Goal: Task Accomplishment & Management: Use online tool/utility

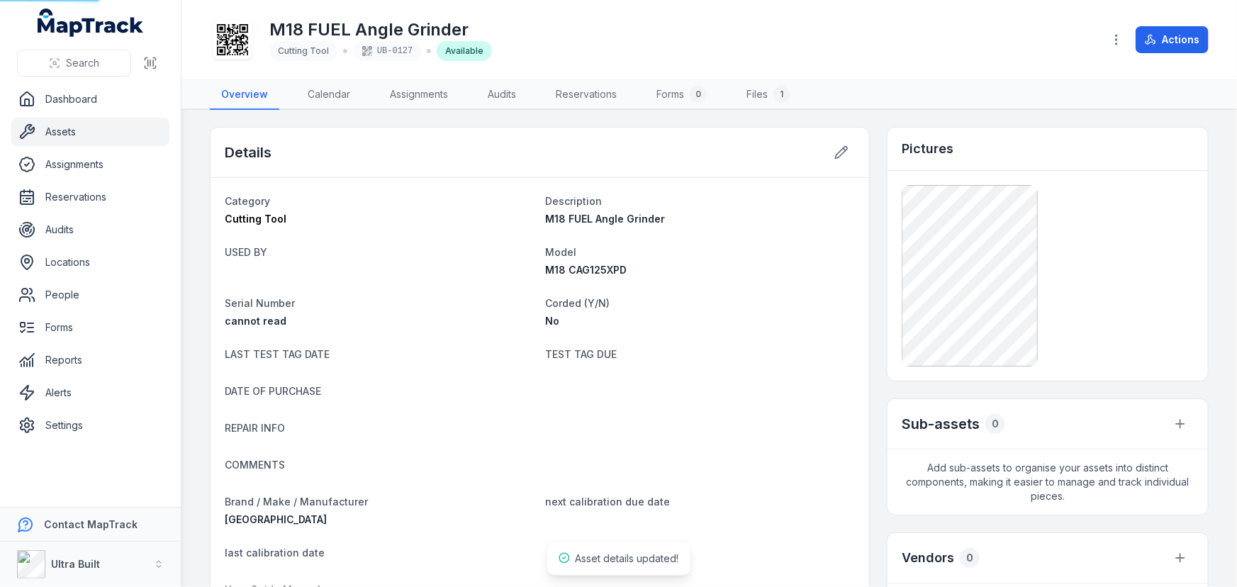
click at [61, 128] on link "Assets" at bounding box center [90, 132] width 158 height 28
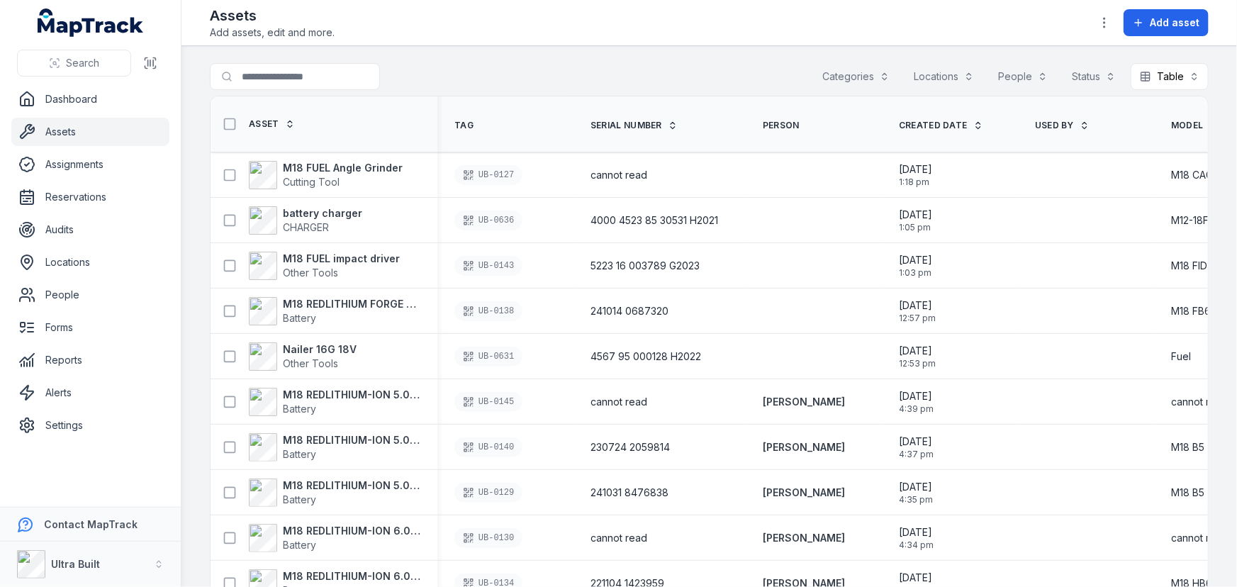
click at [698, 82] on div "Search for assets Categories Locations People Status Table *****" at bounding box center [709, 79] width 999 height 33
click at [707, 89] on div "Search for assets Categories Locations People Status Table *****" at bounding box center [709, 79] width 999 height 33
click at [742, 62] on main "Search for assets Categories Locations People Status Table ***** Asset Tag Seri…" at bounding box center [708, 316] width 1055 height 541
click at [314, 75] on input "Search for assets" at bounding box center [323, 76] width 227 height 27
type input "*****"
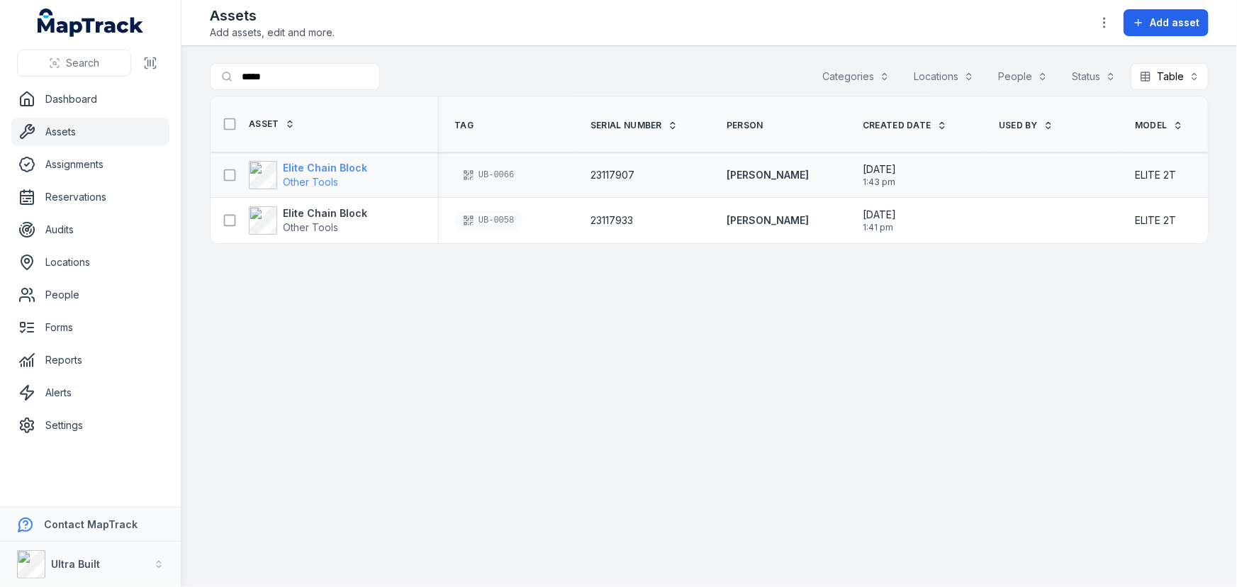
click at [313, 163] on strong "Elite Chain Block" at bounding box center [325, 168] width 84 height 14
click at [348, 169] on strong "Elite Chain Block" at bounding box center [325, 168] width 84 height 14
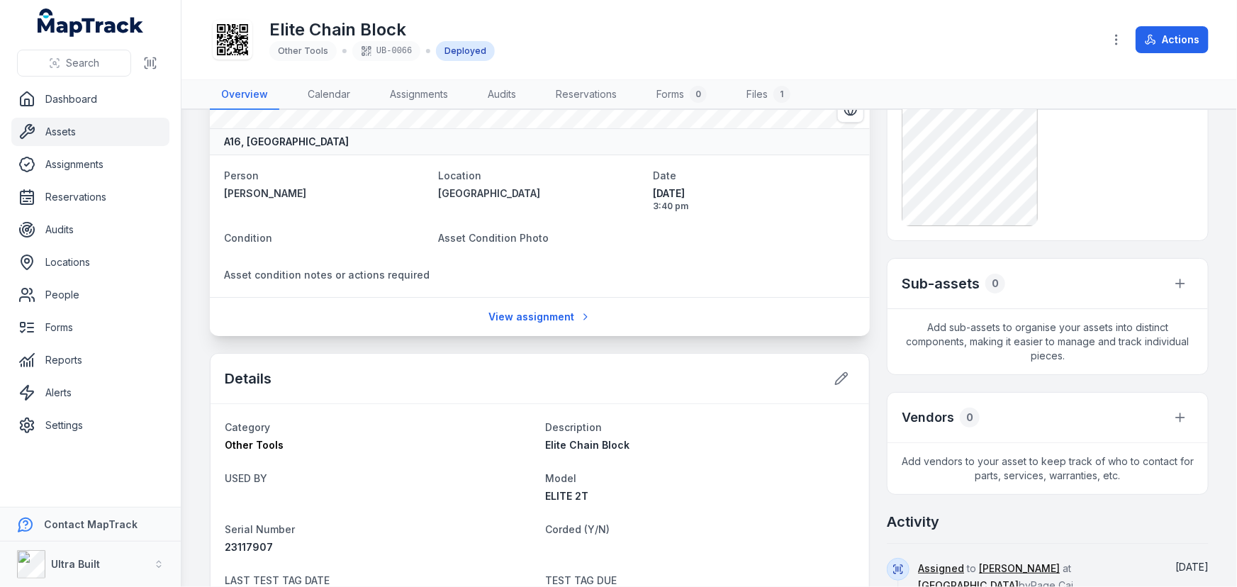
scroll to position [128, 0]
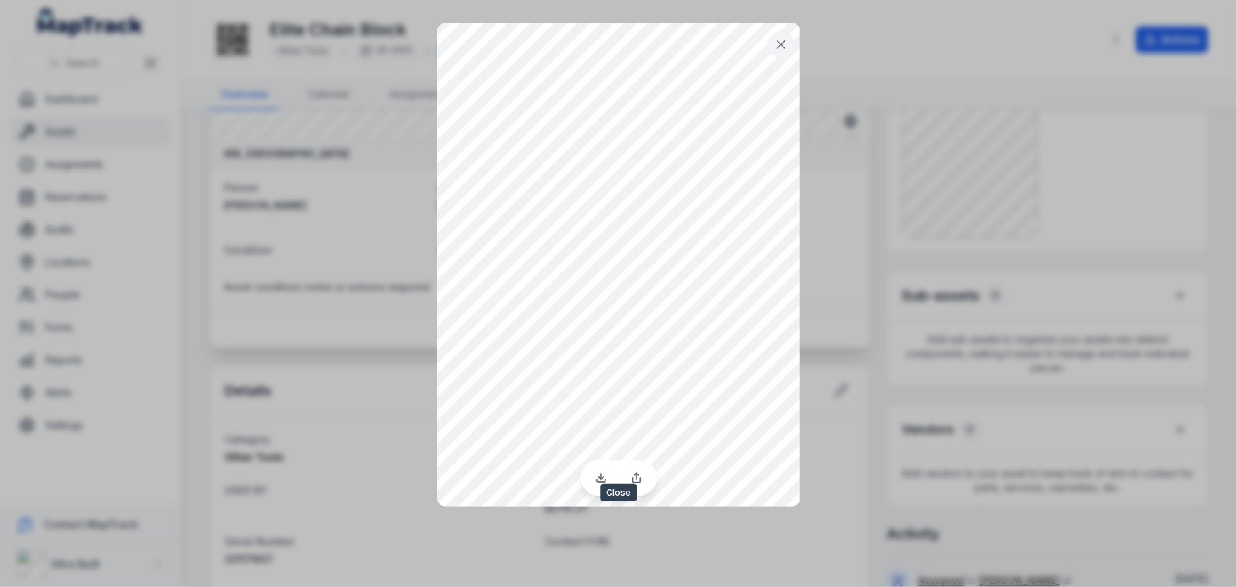
click at [778, 50] on icon at bounding box center [781, 45] width 14 height 14
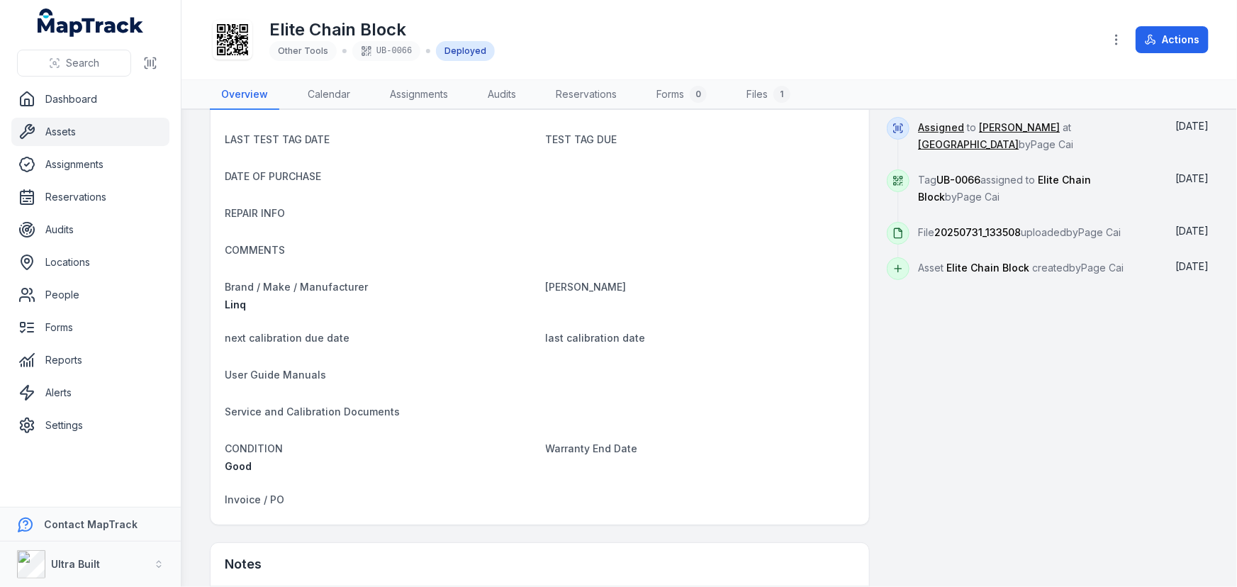
scroll to position [644, 0]
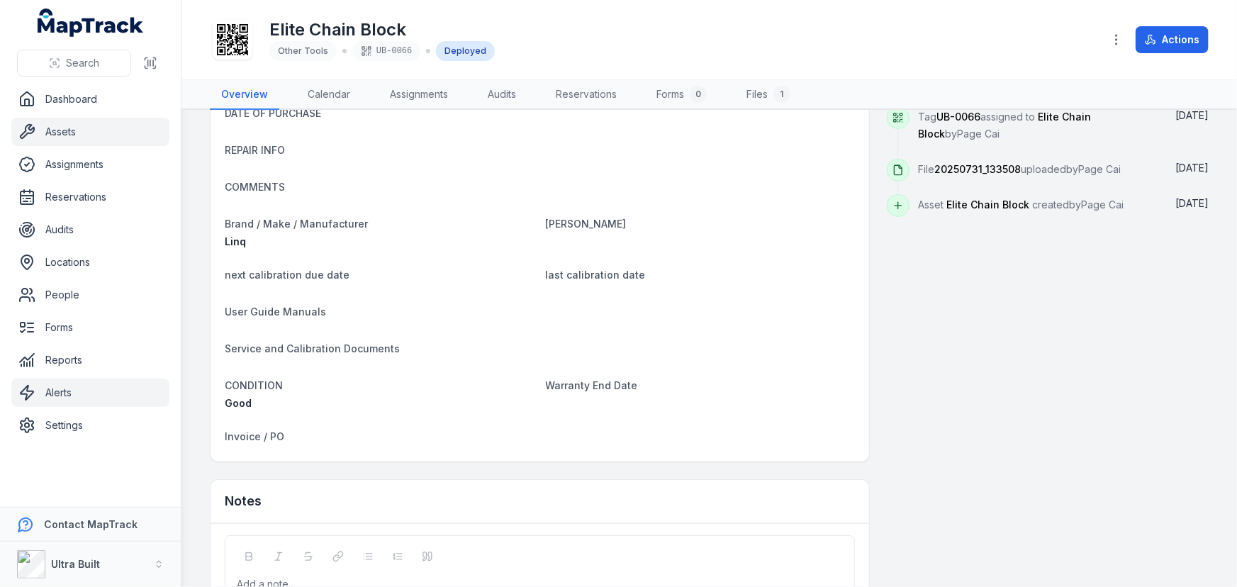
click at [69, 390] on link "Alerts" at bounding box center [90, 392] width 158 height 28
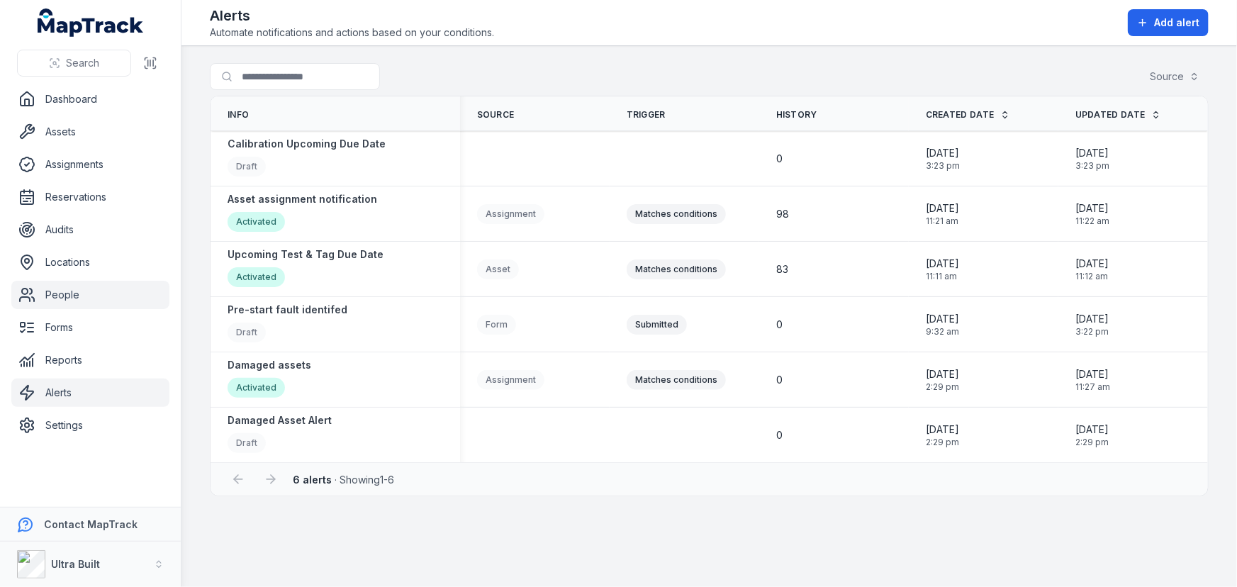
click at [67, 288] on link "People" at bounding box center [90, 295] width 158 height 28
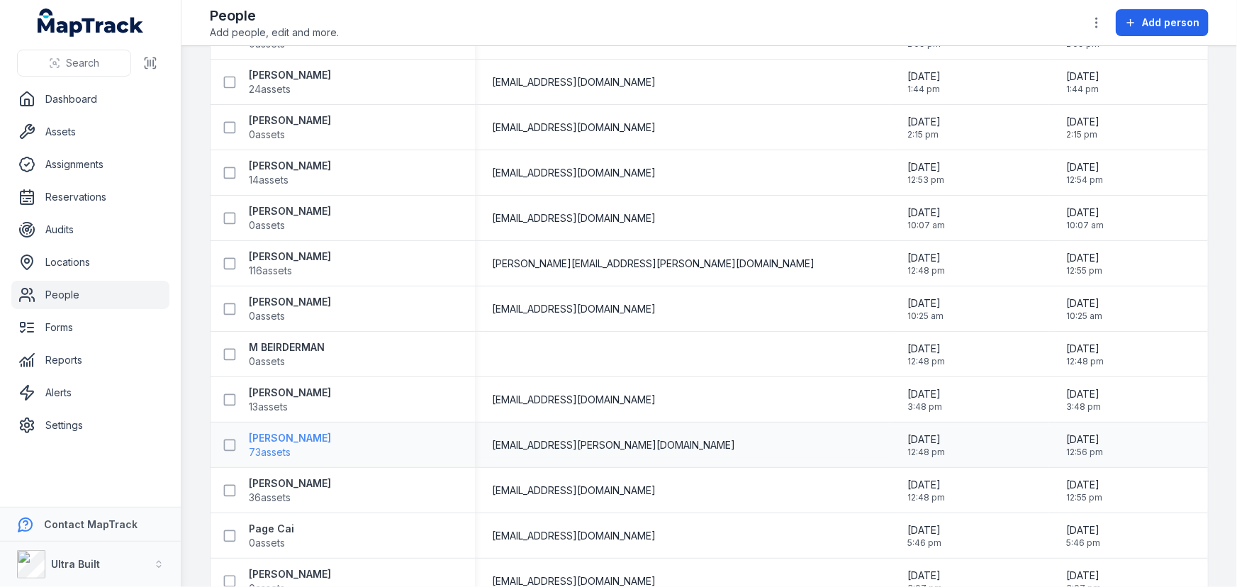
scroll to position [303, 0]
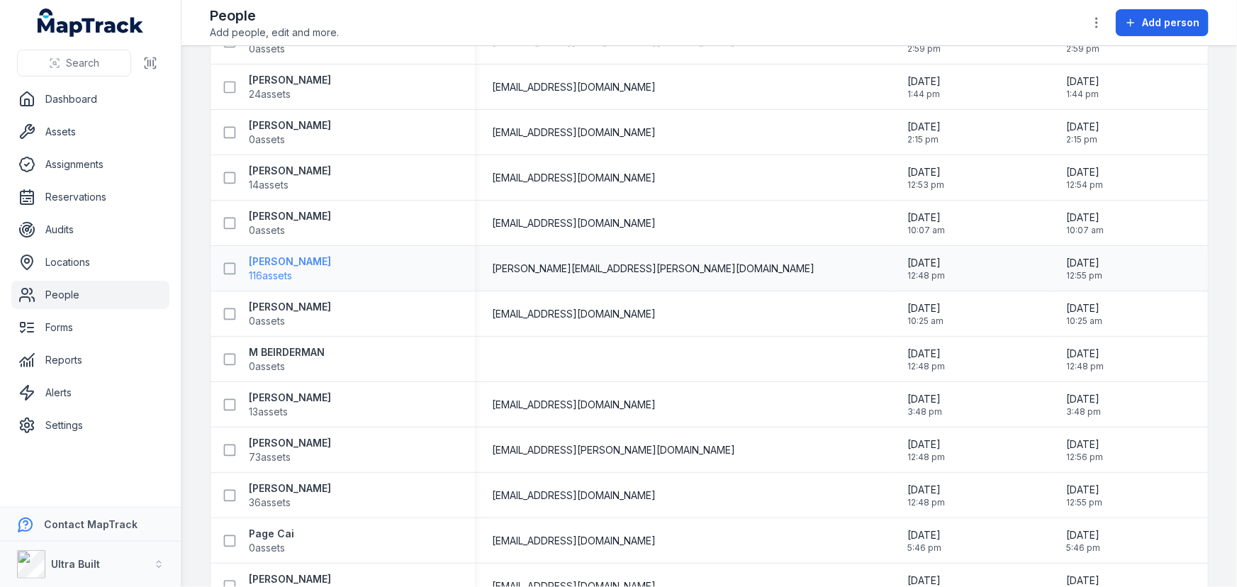
click at [305, 259] on strong "[PERSON_NAME]" at bounding box center [290, 261] width 82 height 14
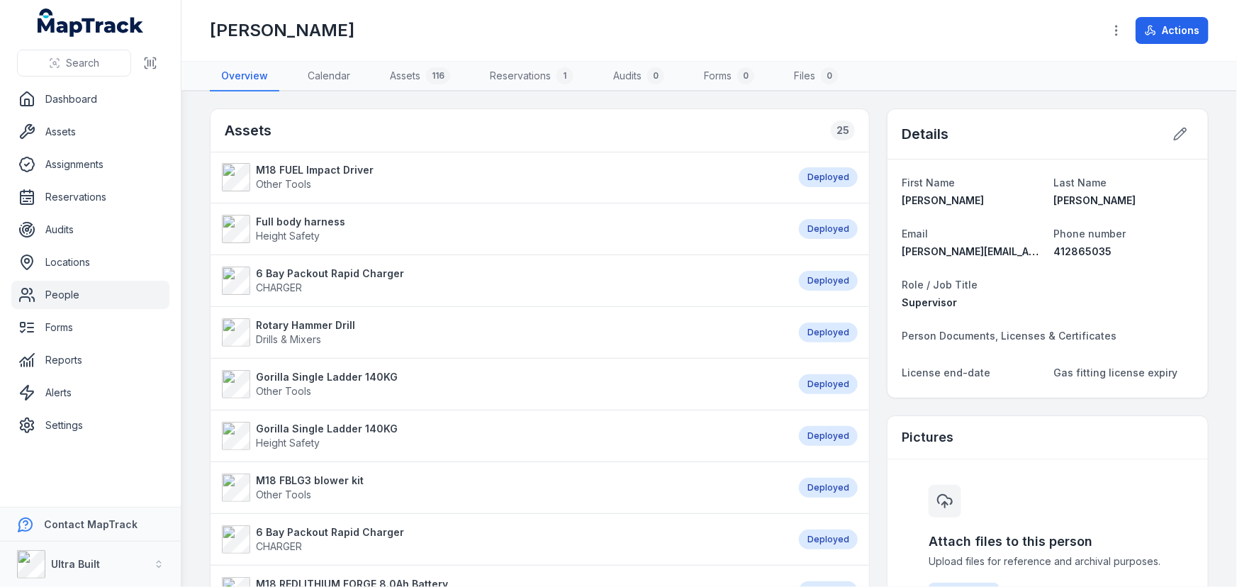
scroll to position [128, 0]
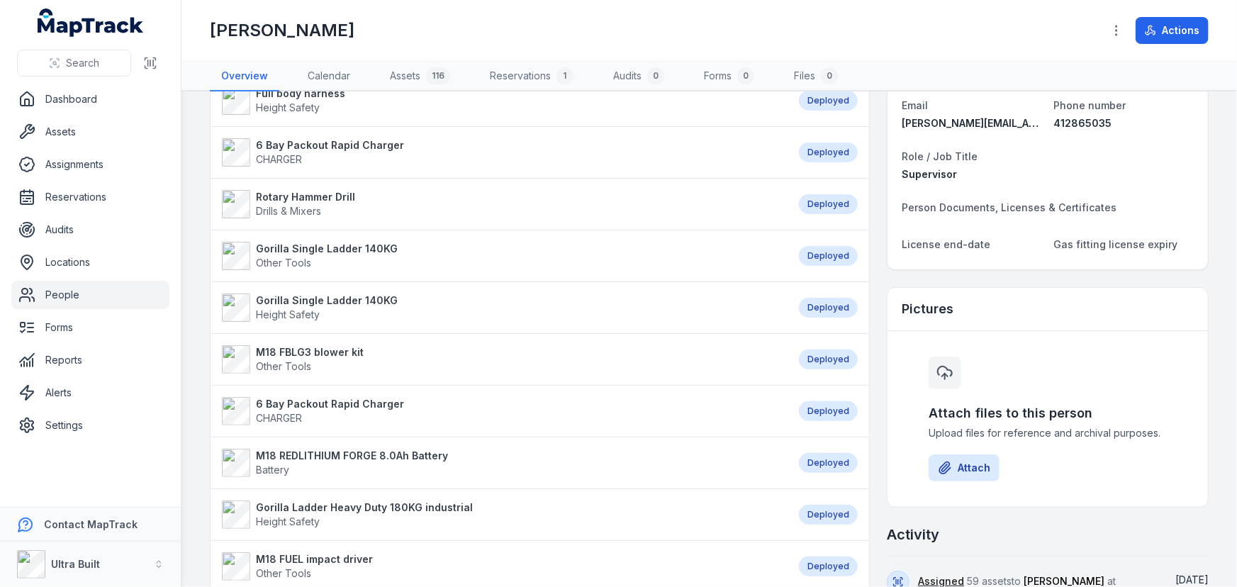
click at [310, 245] on strong "Gorilla Single Ladder 140KG" at bounding box center [327, 249] width 142 height 14
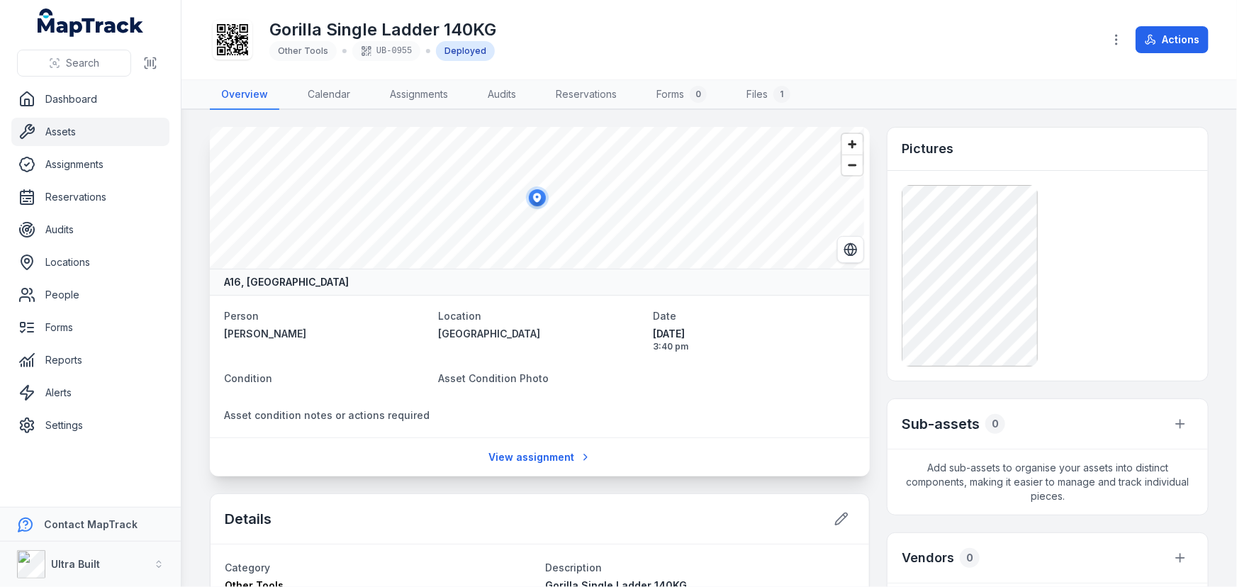
click at [59, 132] on link "Assets" at bounding box center [90, 132] width 158 height 28
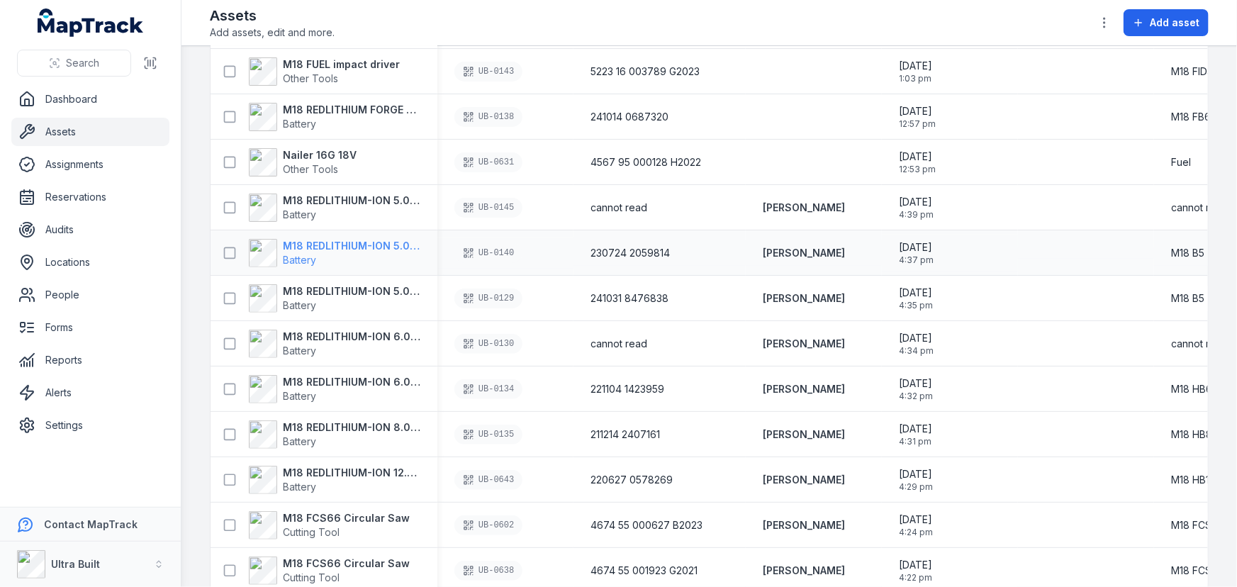
scroll to position [257, 0]
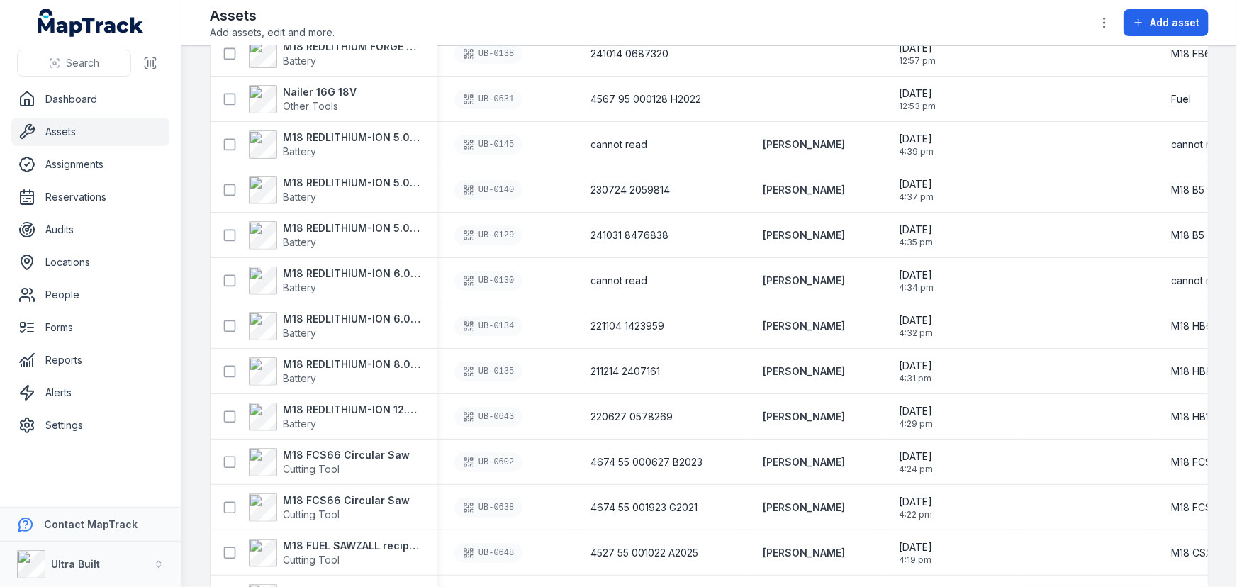
click at [64, 128] on link "Assets" at bounding box center [90, 132] width 158 height 28
click at [69, 259] on link "Locations" at bounding box center [90, 262] width 158 height 28
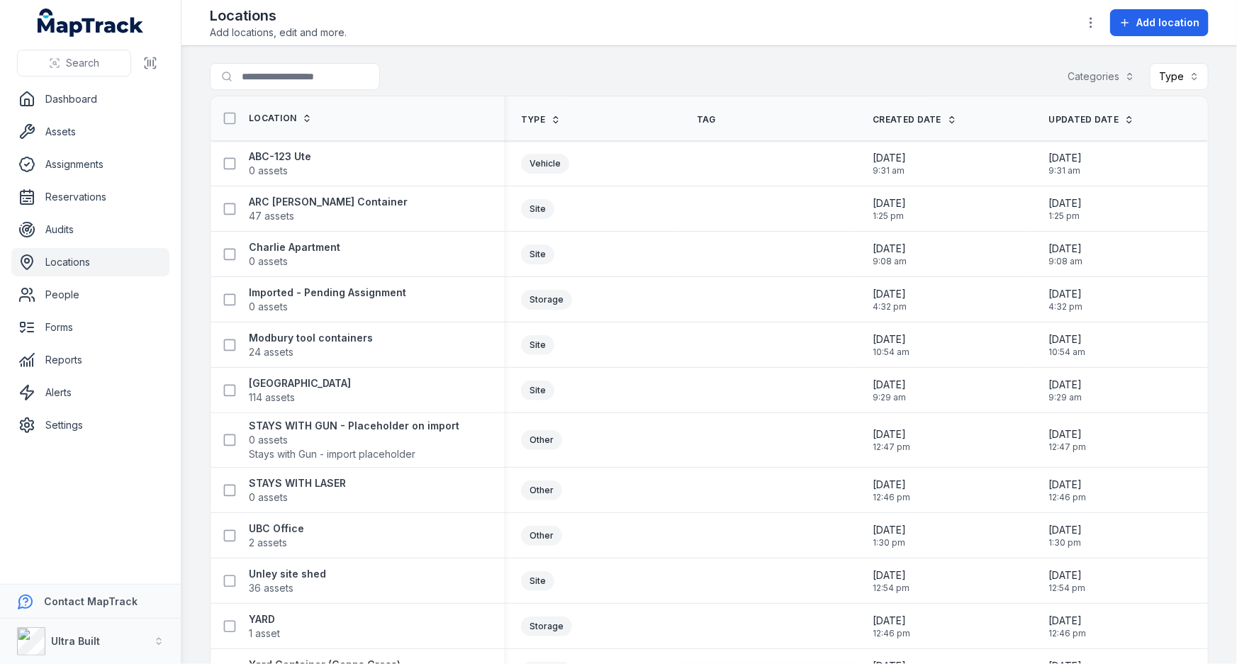
click at [405, 77] on div at bounding box center [323, 76] width 227 height 27
click at [71, 291] on link "People" at bounding box center [90, 295] width 158 height 28
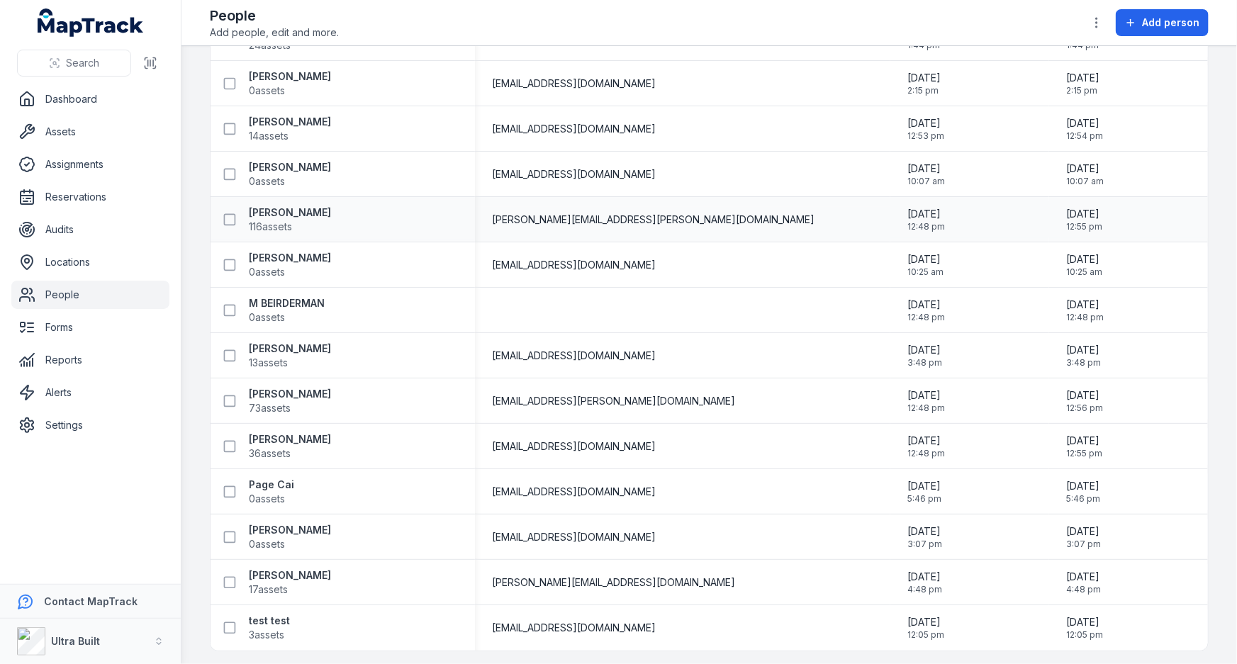
scroll to position [353, 0]
click at [70, 257] on link "Locations" at bounding box center [90, 262] width 158 height 28
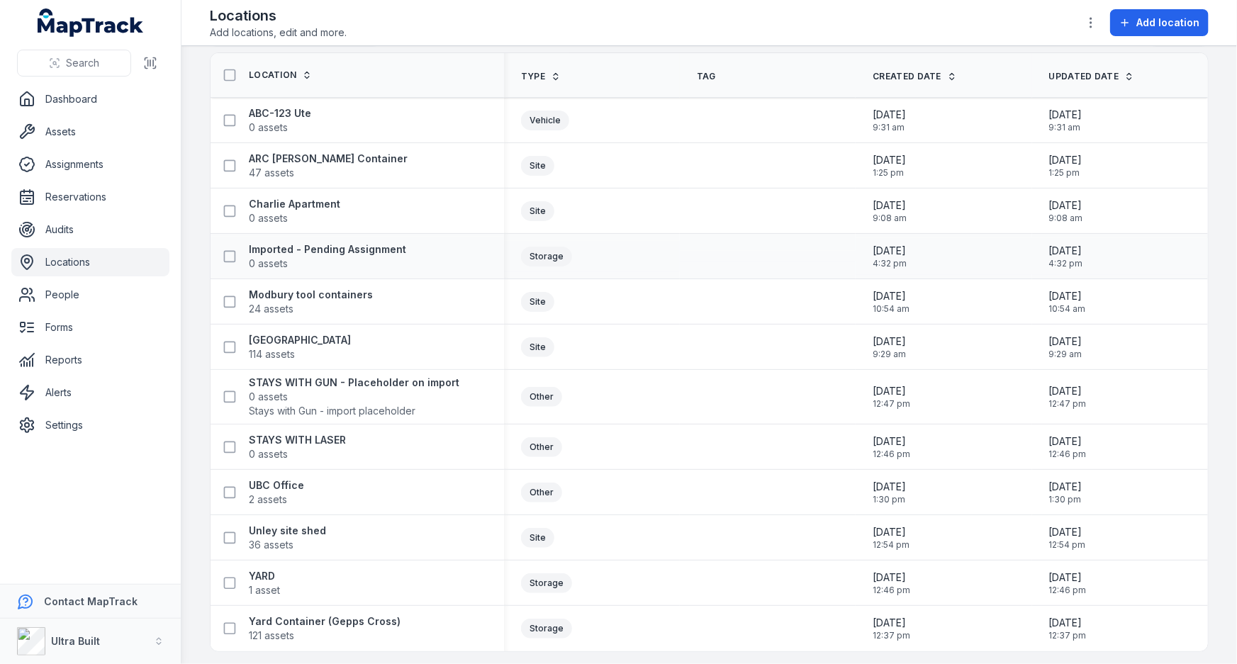
scroll to position [45, 0]
click at [72, 134] on link "Assets" at bounding box center [90, 132] width 158 height 28
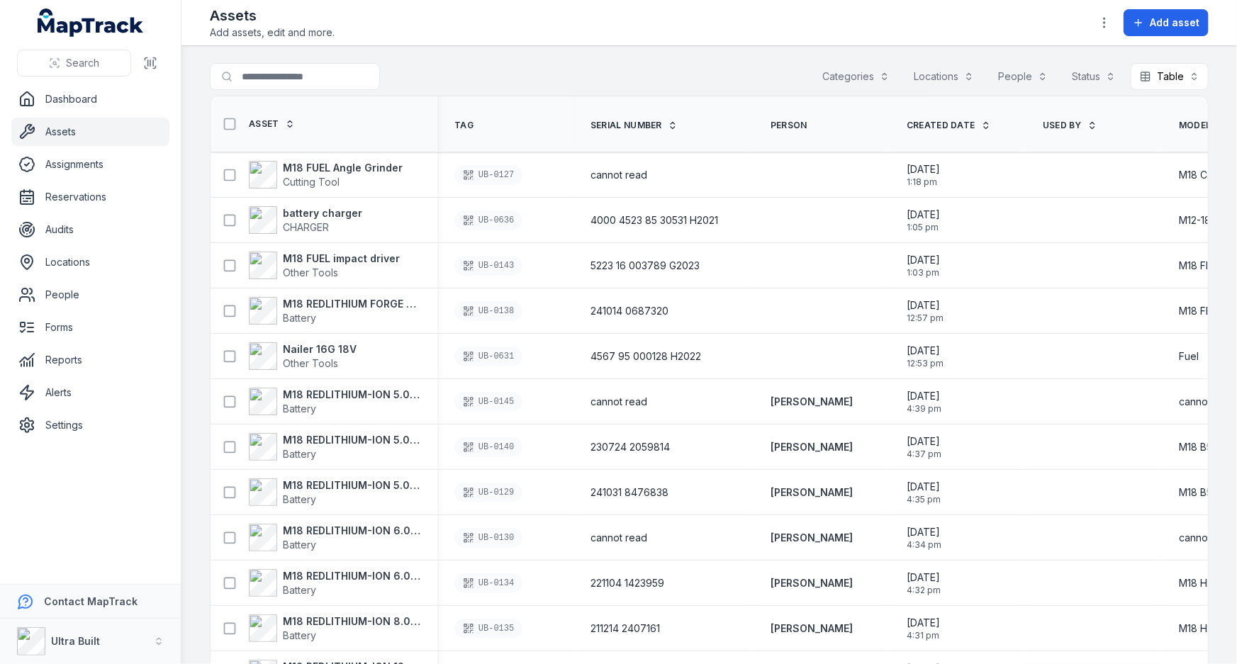
click at [456, 83] on div "Search for assets Categories Locations People Status Table *****" at bounding box center [709, 79] width 999 height 33
click at [1101, 18] on icon "button" at bounding box center [1104, 23] width 14 height 14
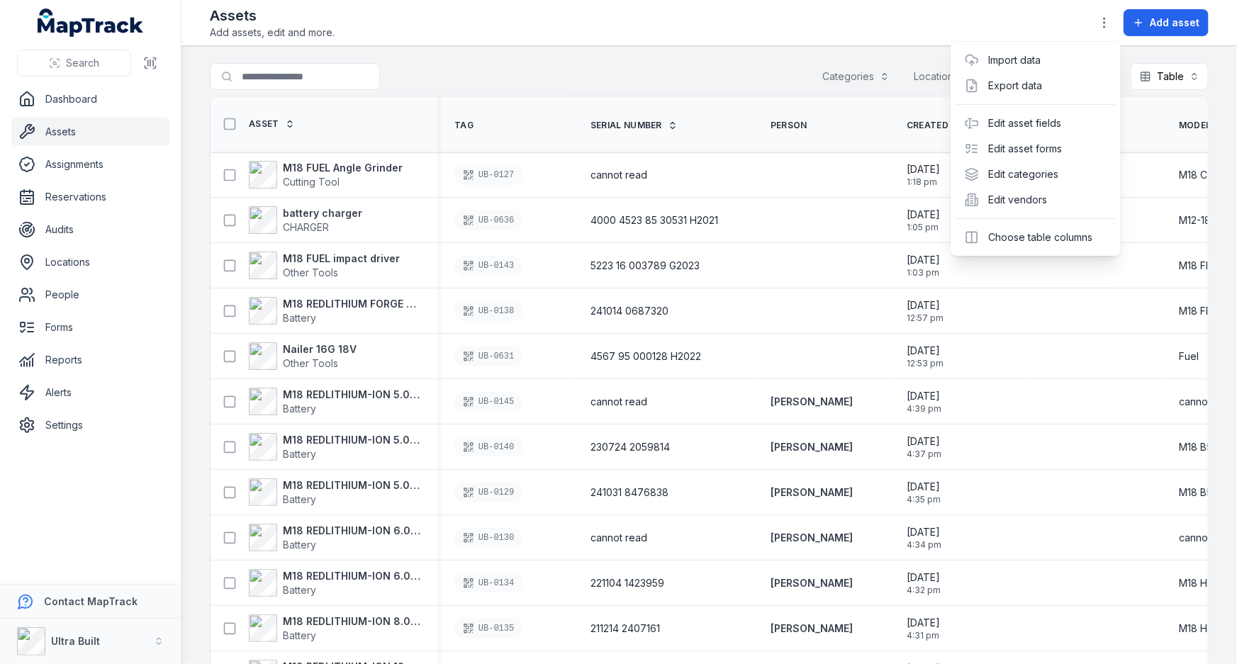
click at [919, 23] on div "Assets Add assets, edit and more. Add asset" at bounding box center [709, 23] width 999 height 34
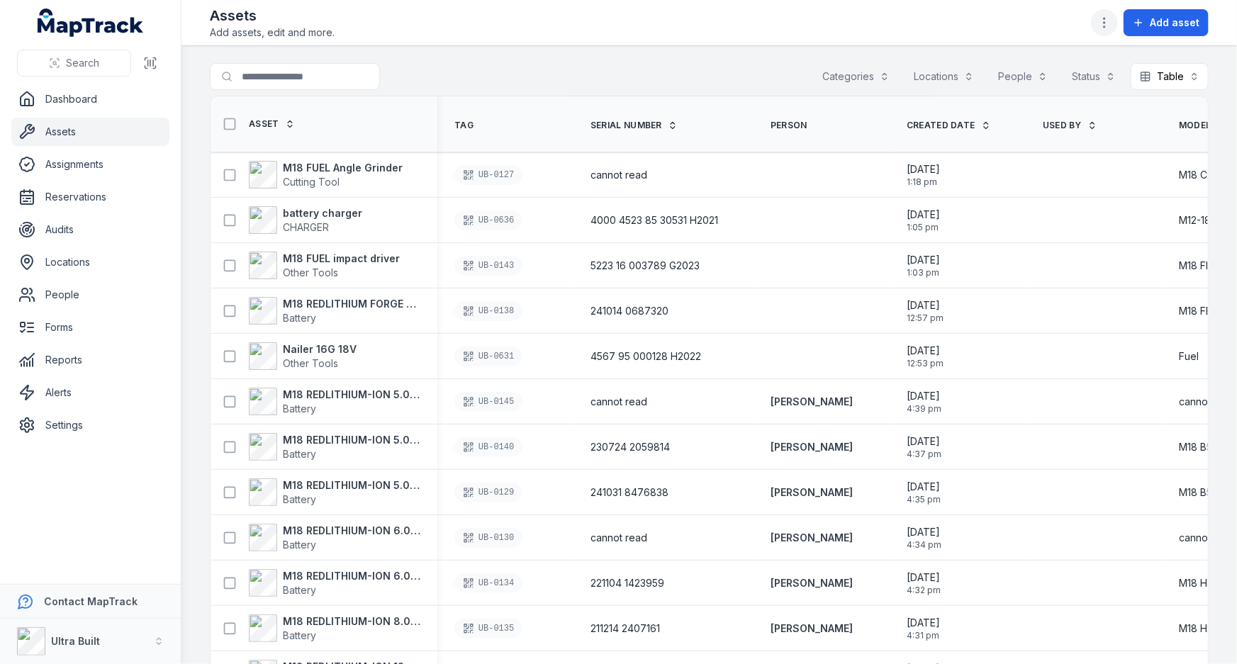
click at [1098, 22] on button "button" at bounding box center [1104, 22] width 27 height 27
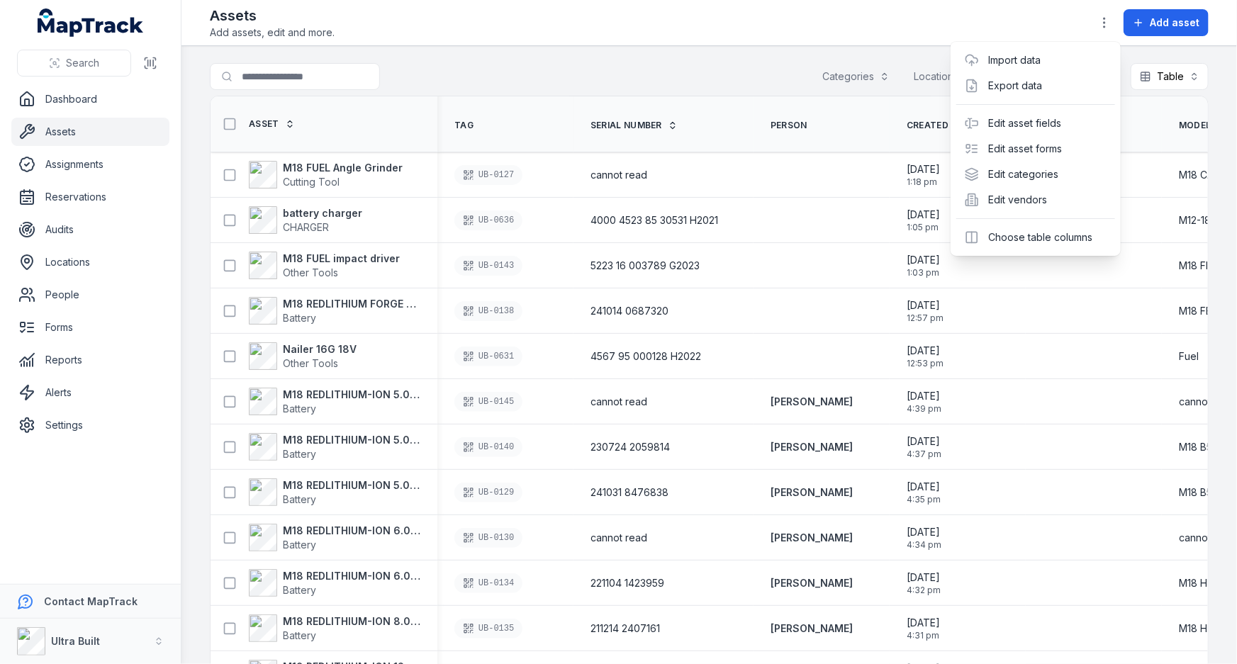
click at [752, 29] on div "Assets Add assets, edit and more. Add asset" at bounding box center [709, 23] width 999 height 34
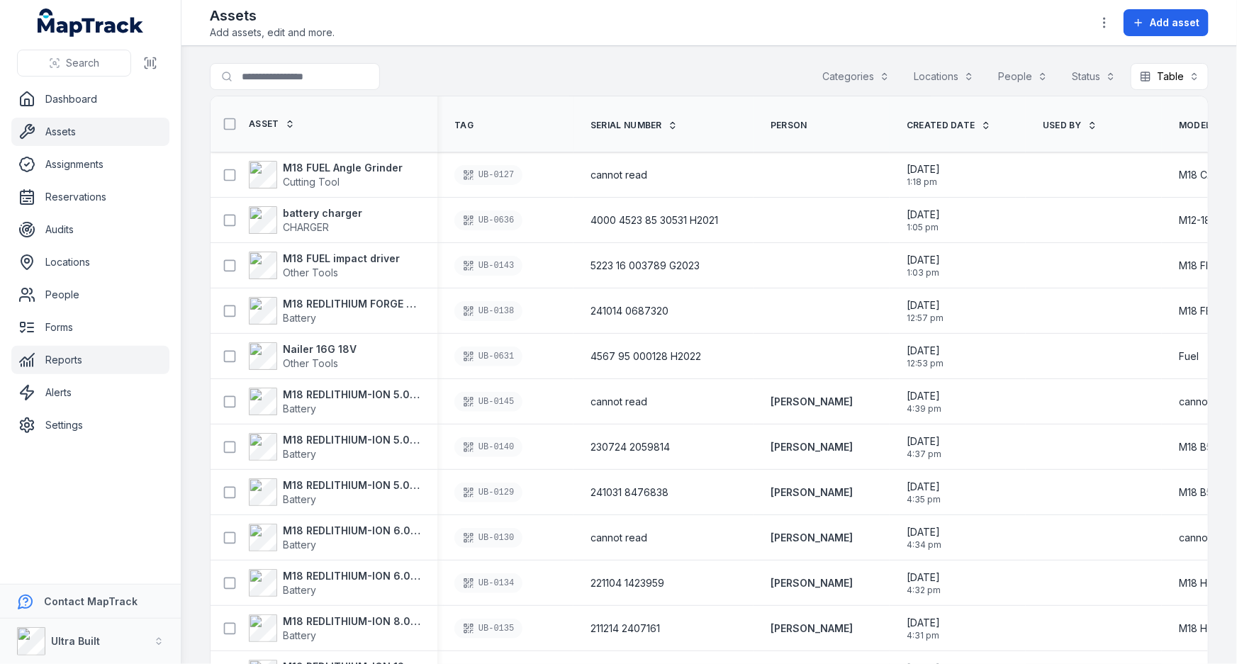
click at [68, 358] on link "Reports" at bounding box center [90, 360] width 158 height 28
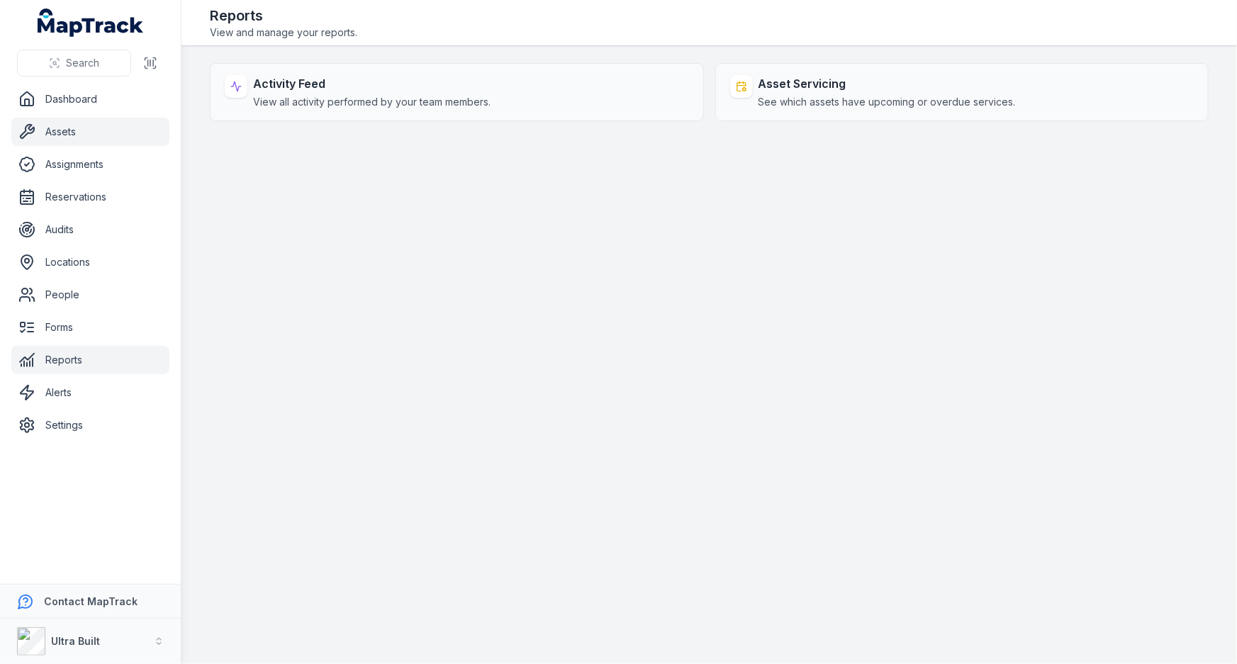
click at [65, 125] on link "Assets" at bounding box center [90, 132] width 158 height 28
click at [65, 127] on link "Assets" at bounding box center [90, 132] width 158 height 28
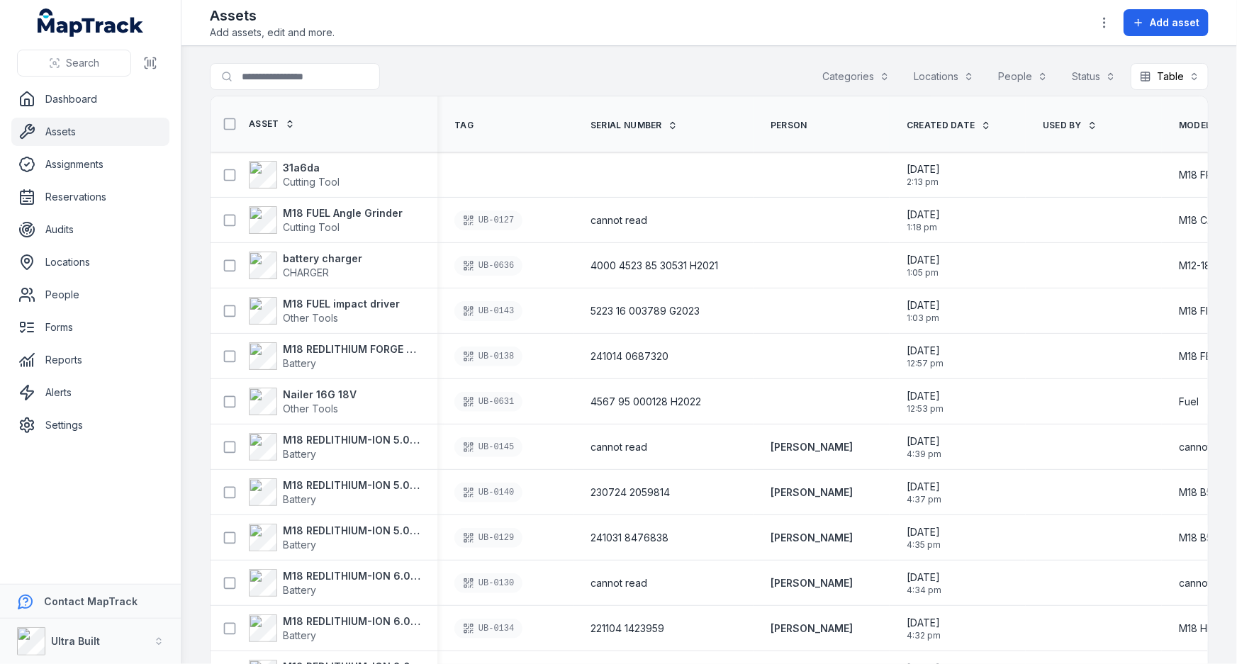
click at [606, 80] on div "Search for assets Categories Locations People Status Table *****" at bounding box center [709, 79] width 999 height 33
click at [65, 257] on link "Locations" at bounding box center [90, 262] width 158 height 28
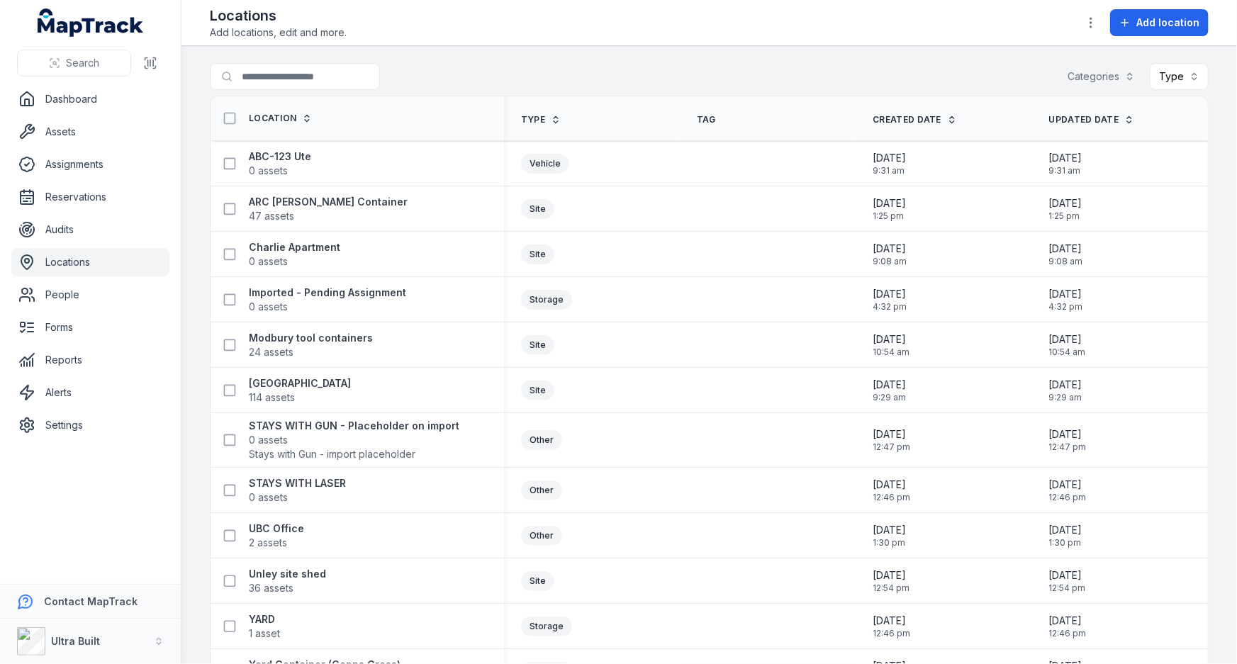
click at [462, 79] on div "Search for locations Categories Type" at bounding box center [709, 79] width 999 height 33
click at [458, 72] on div "Search for locations Categories Type" at bounding box center [709, 79] width 999 height 33
click at [449, 77] on div "Search for locations Categories Type" at bounding box center [709, 79] width 999 height 33
click at [57, 291] on link "People" at bounding box center [90, 295] width 158 height 28
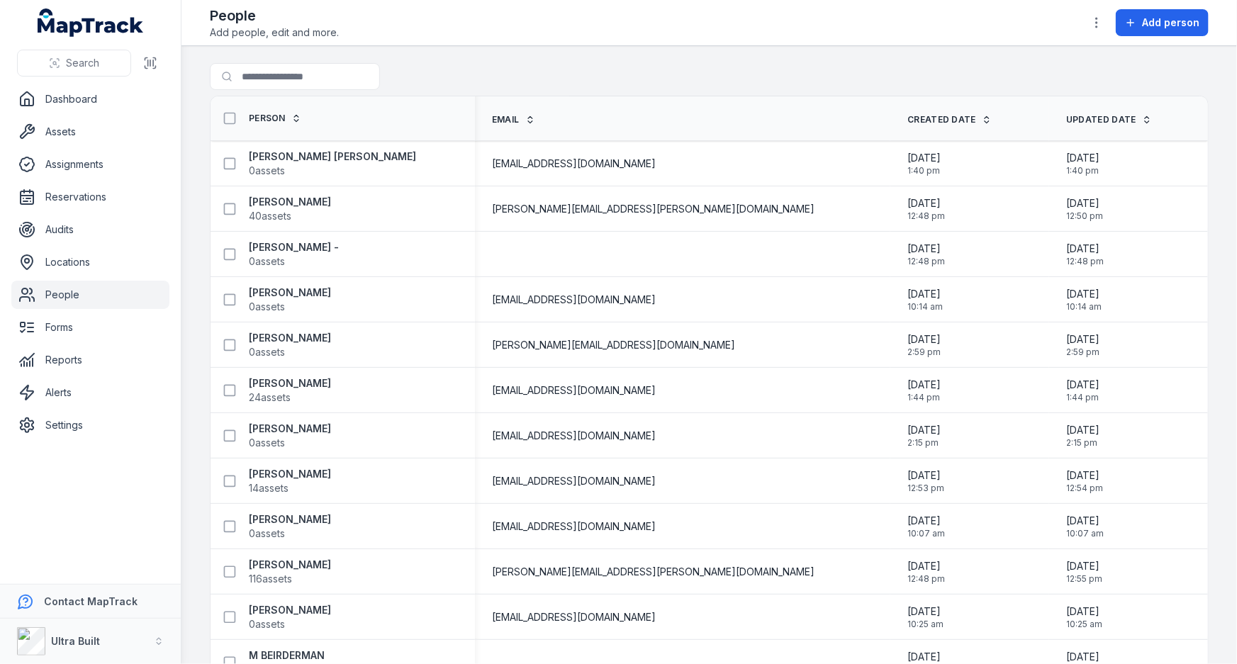
click at [448, 58] on main "Search for people Person Email Created Date Updated Date [PERSON_NAME] [PERSON_…" at bounding box center [708, 355] width 1055 height 618
click at [69, 128] on link "Assets" at bounding box center [90, 132] width 158 height 28
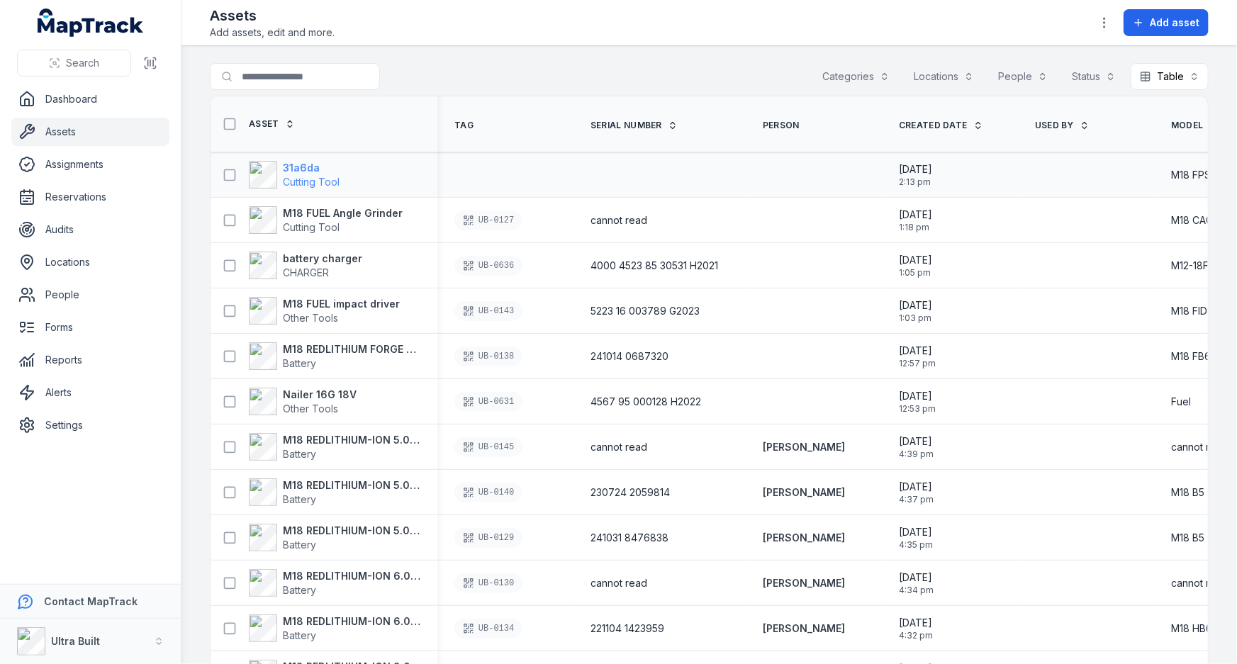
click at [317, 167] on strong "31a6da" at bounding box center [311, 168] width 57 height 14
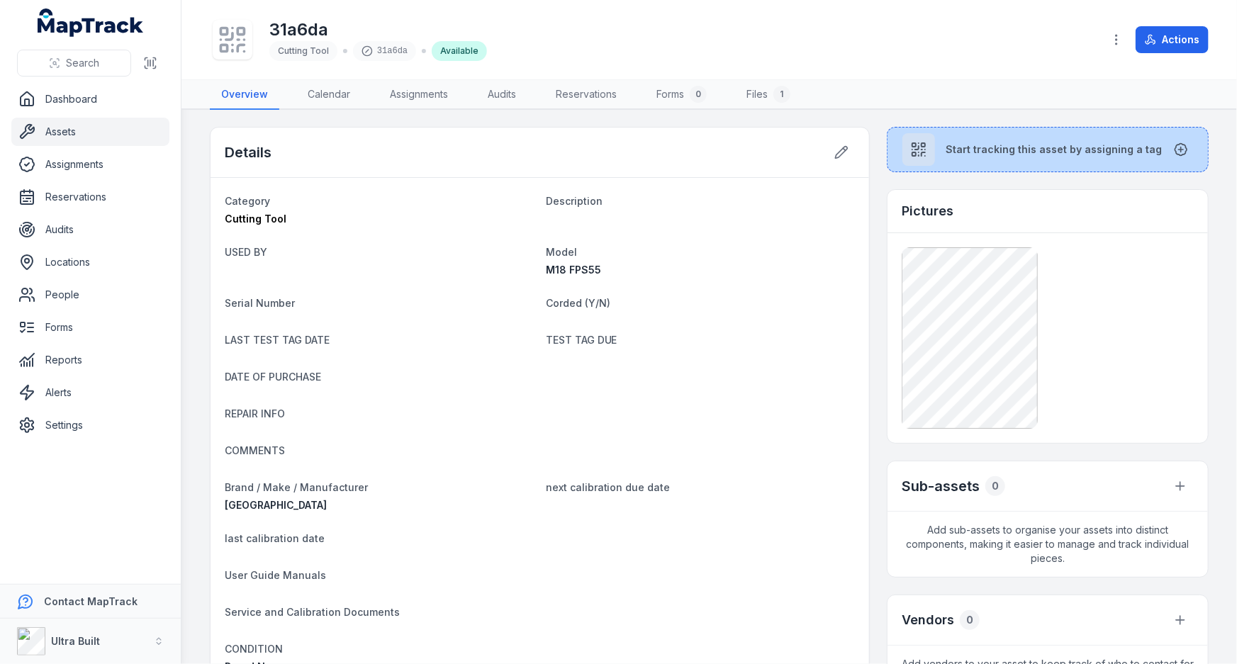
click at [967, 155] on span "Start tracking this asset by assigning a tag" at bounding box center [1054, 149] width 216 height 14
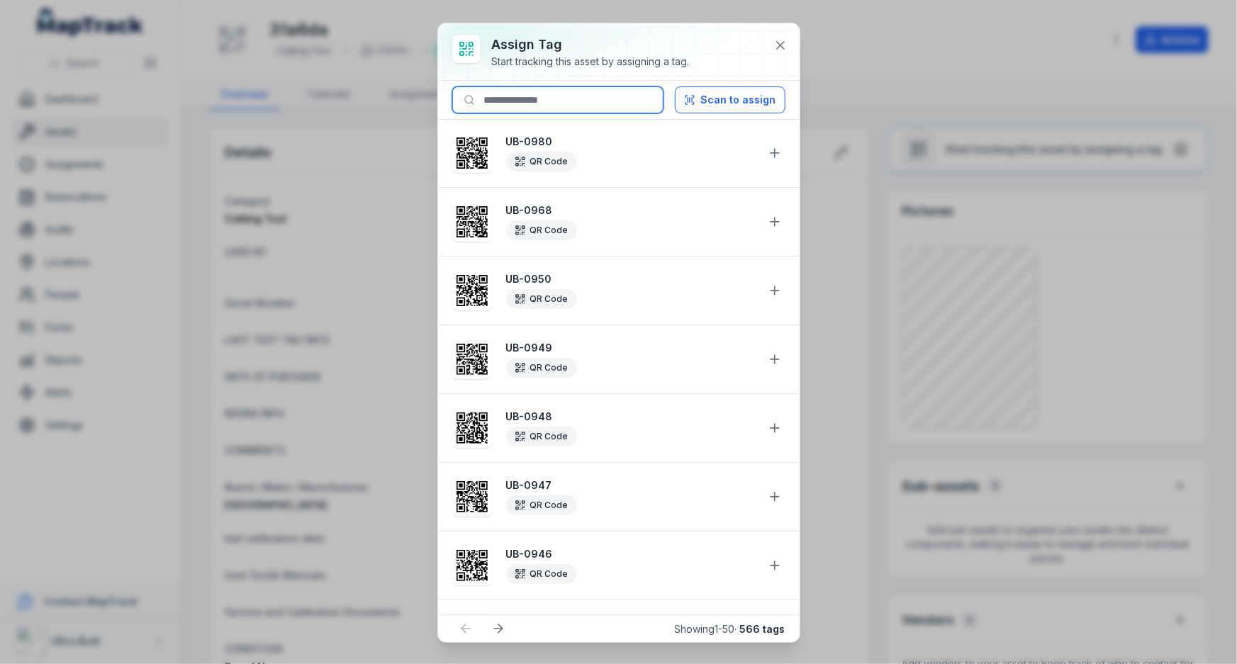
click at [578, 99] on input at bounding box center [557, 99] width 211 height 27
drag, startPoint x: 507, startPoint y: 99, endPoint x: 564, endPoint y: 98, distance: 56.7
click at [564, 98] on input "*******" at bounding box center [557, 99] width 211 height 27
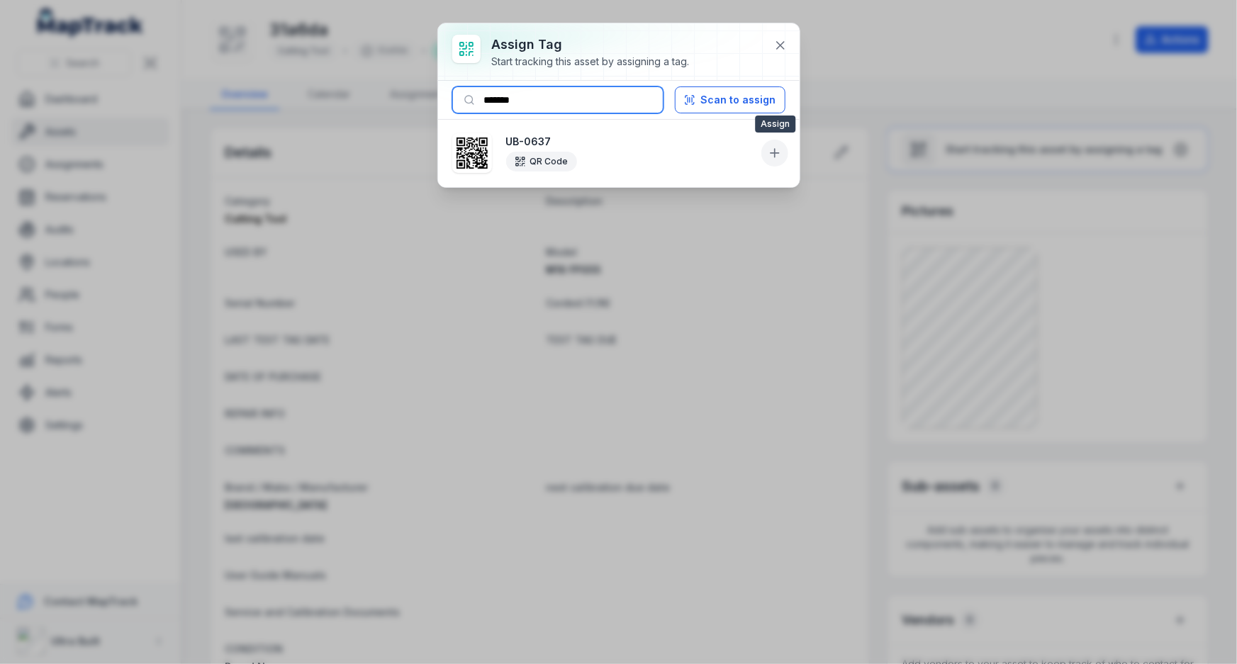
type input "*******"
click at [768, 150] on icon at bounding box center [775, 153] width 14 height 14
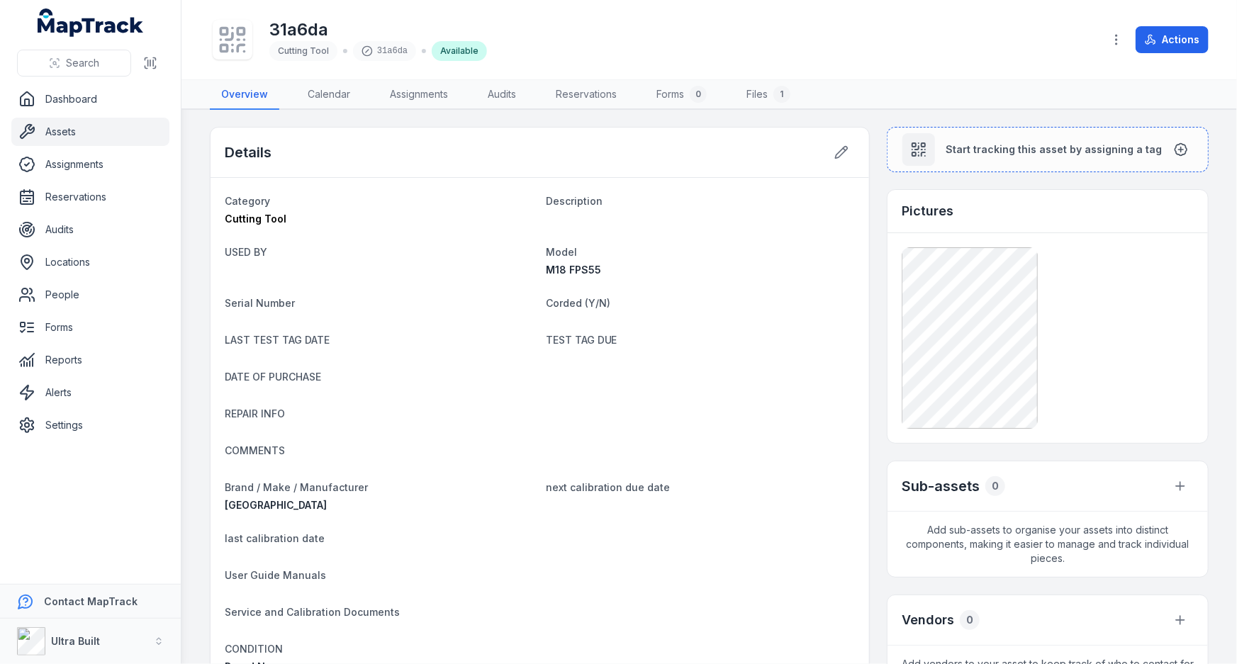
scroll to position [60, 0]
